Goal: Information Seeking & Learning: Find specific fact

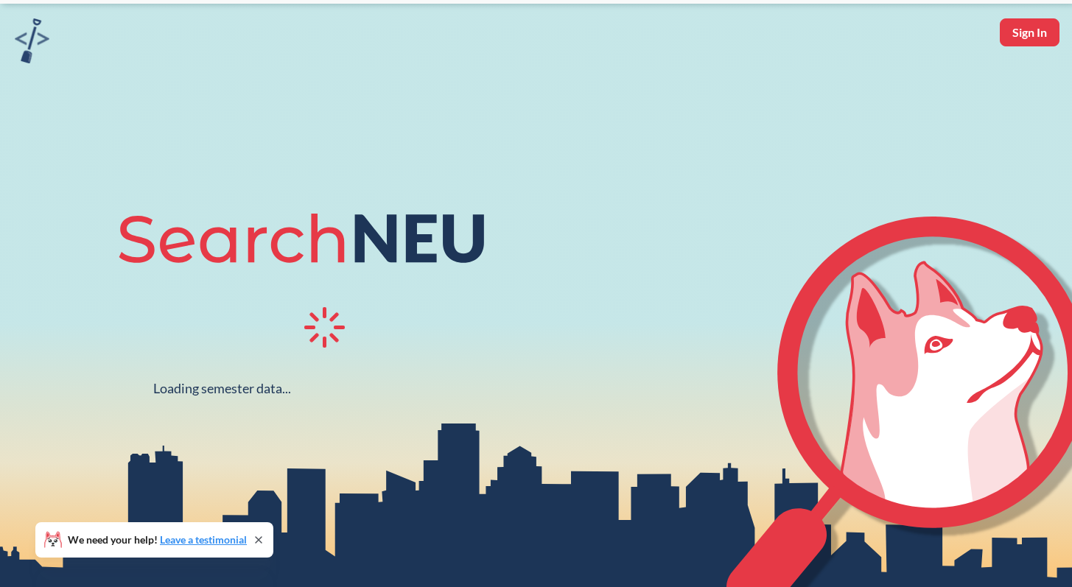
scroll to position [73, 0]
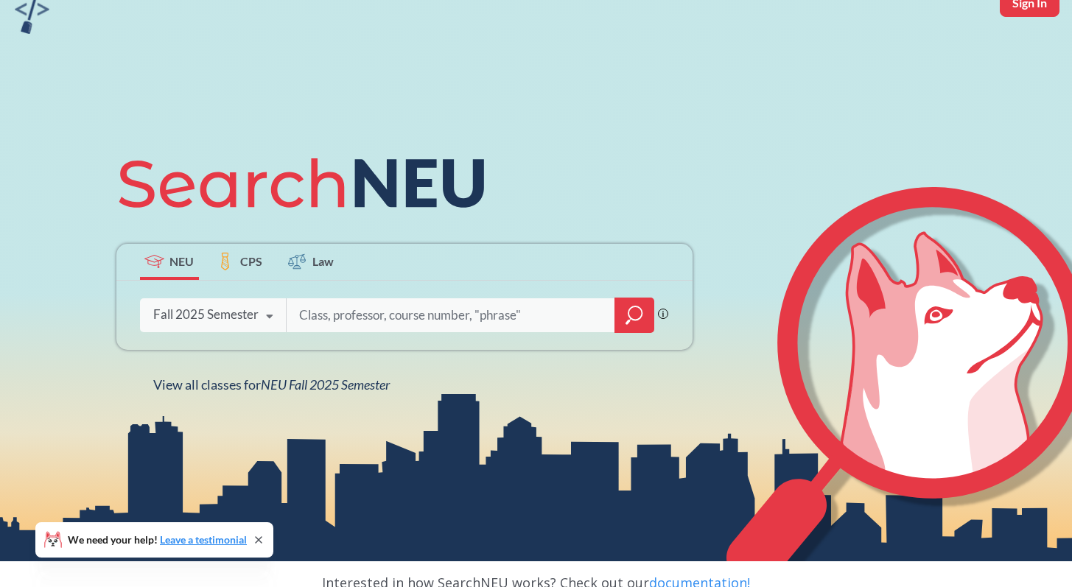
click at [377, 311] on input "search" at bounding box center [451, 315] width 307 height 31
type input "info"
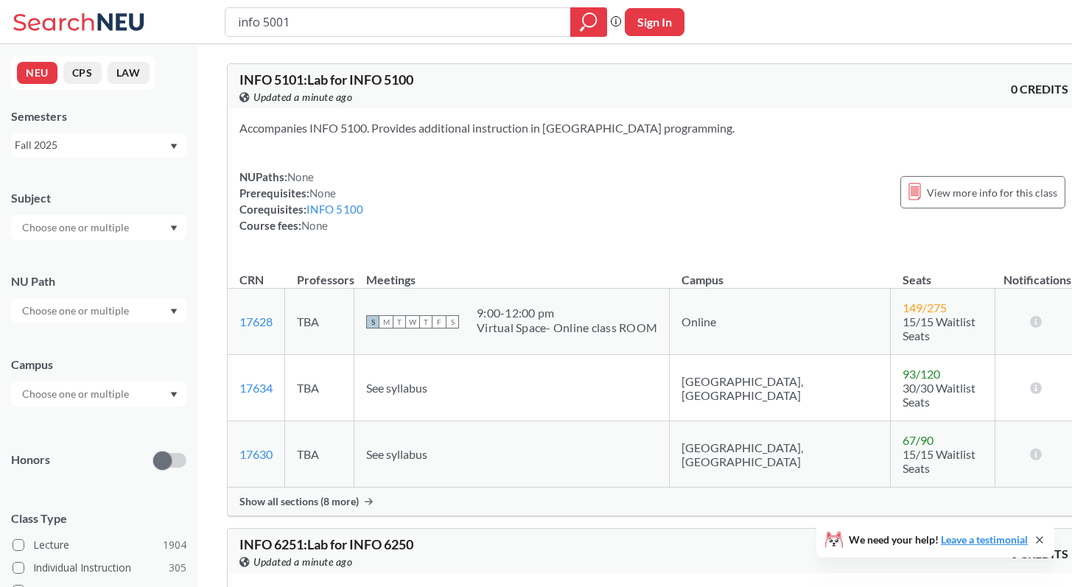
type input "info 5001"
click at [579, 25] on div at bounding box center [589, 21] width 37 height 29
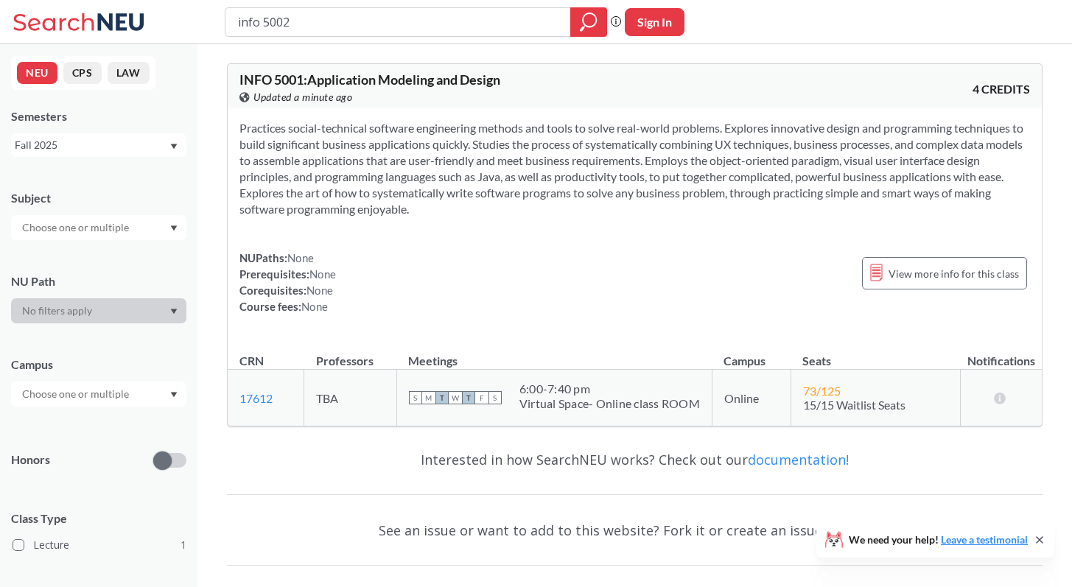
type input "info 5002"
click at [586, 27] on icon "magnifying glass" at bounding box center [589, 22] width 18 height 21
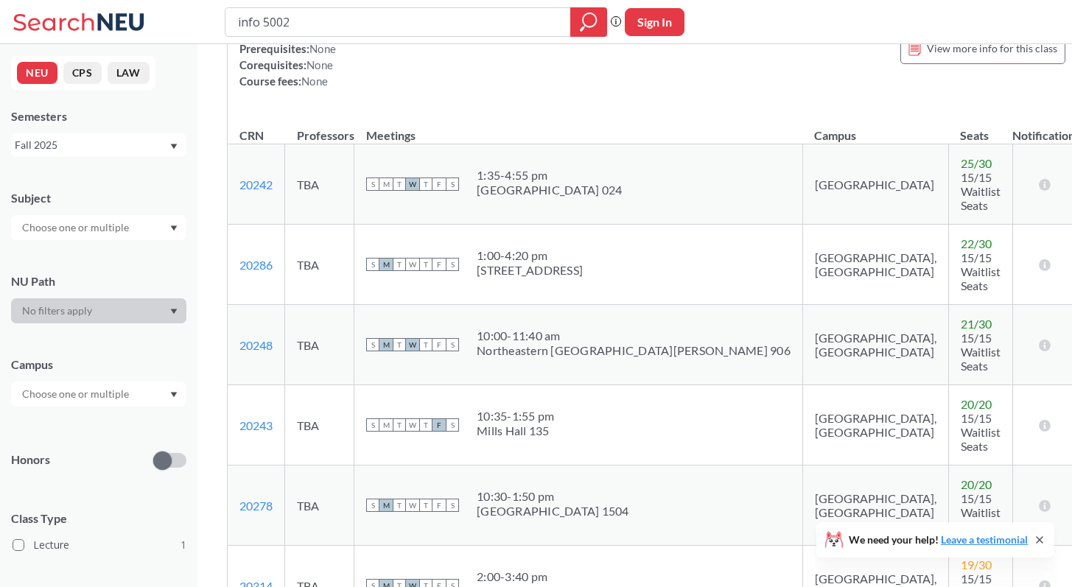
scroll to position [201, 0]
